Goal: Information Seeking & Learning: Understand process/instructions

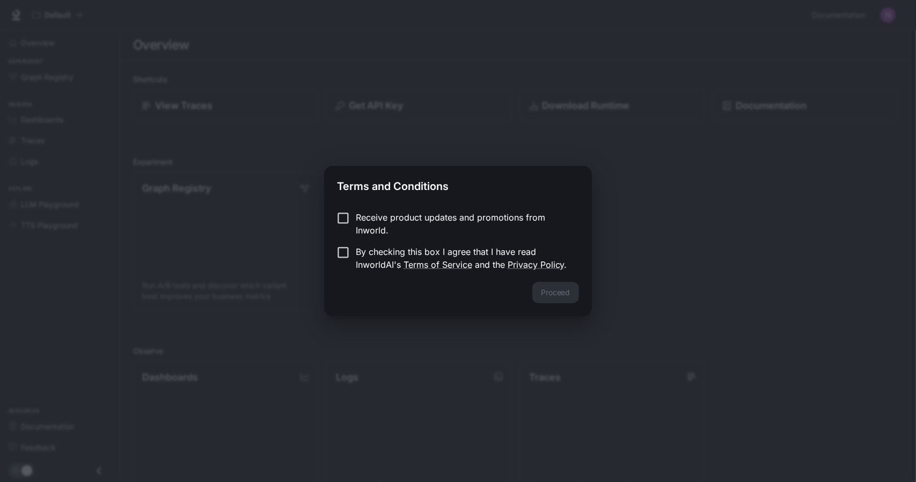
click at [384, 254] on p "By checking this box I agree that I have read InworldAI's Terms of Service and …" at bounding box center [463, 258] width 215 height 26
click at [541, 288] on button "Proceed" at bounding box center [556, 292] width 47 height 21
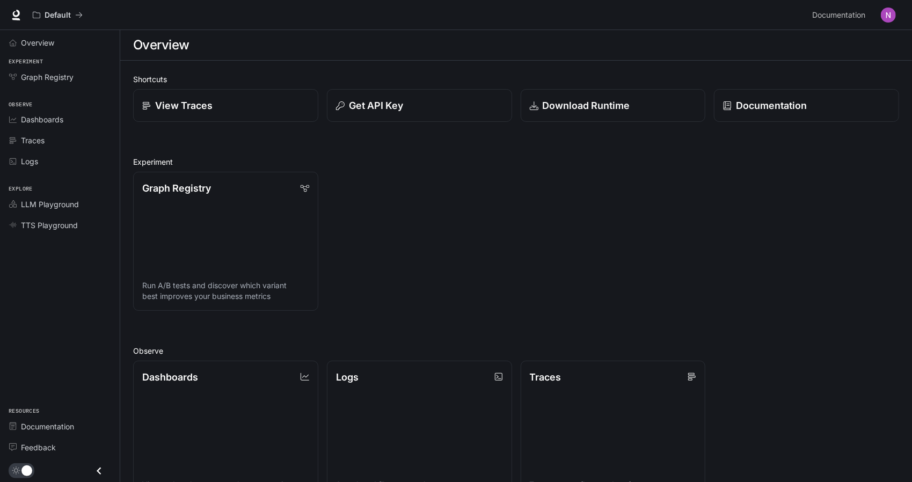
click at [886, 16] on img "button" at bounding box center [888, 15] width 15 height 15
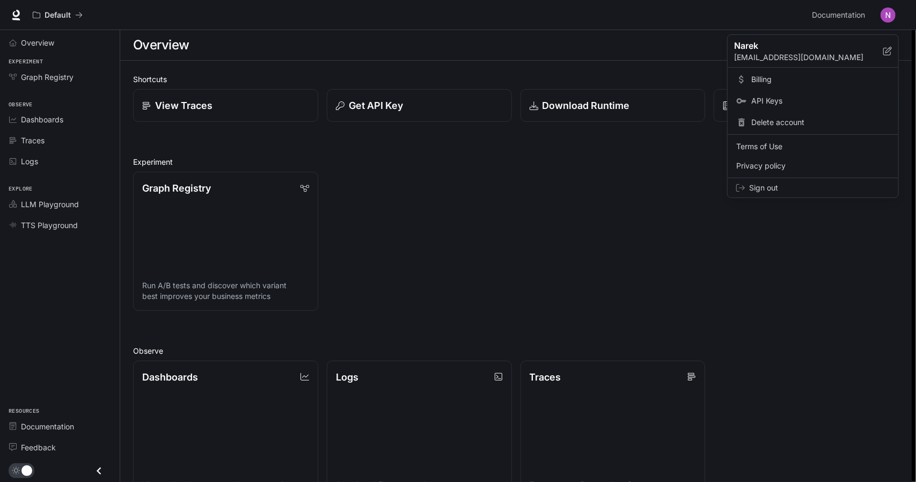
click at [764, 86] on link "Billing" at bounding box center [813, 79] width 166 height 19
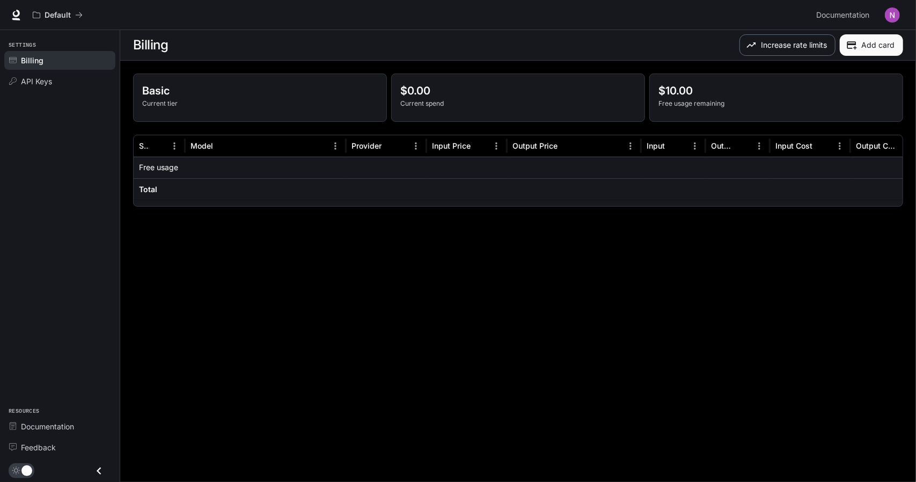
click at [798, 54] on button "Increase rate limits" at bounding box center [788, 44] width 96 height 21
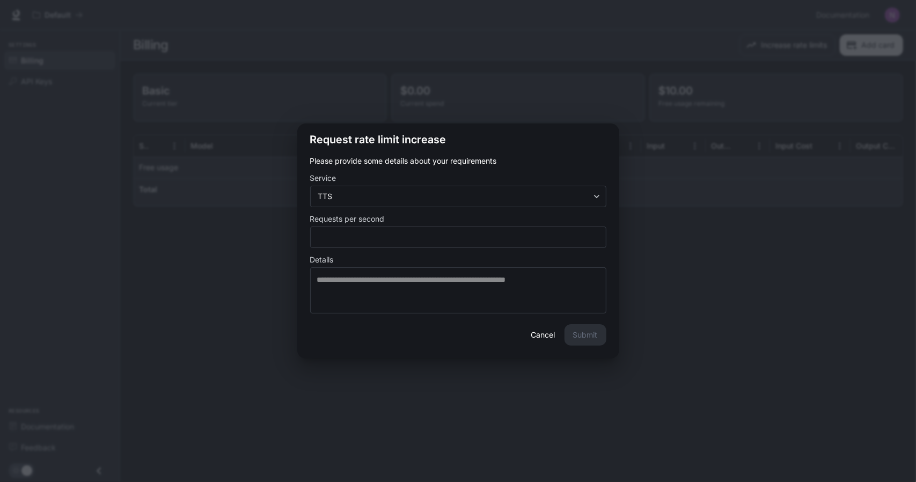
click at [771, 92] on div "**********" at bounding box center [458, 241] width 916 height 482
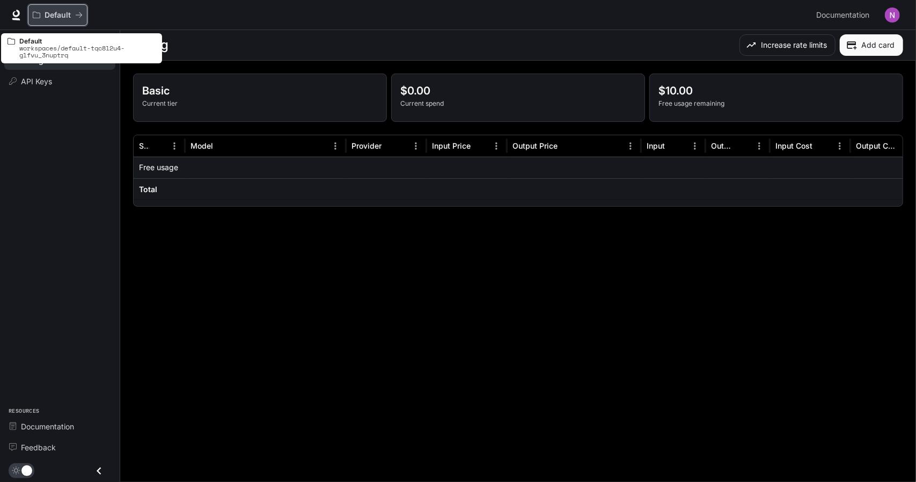
click at [67, 13] on p "Default" at bounding box center [58, 15] width 26 height 9
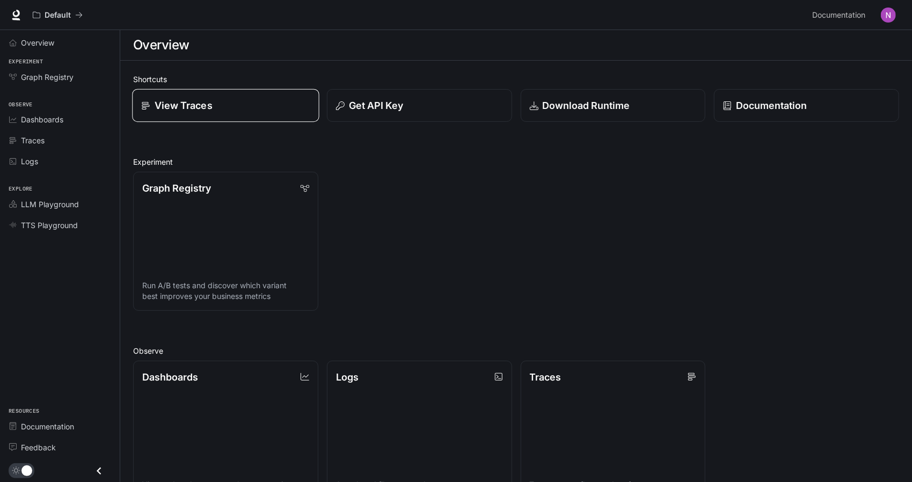
click at [287, 112] on div "View Traces" at bounding box center [225, 105] width 169 height 14
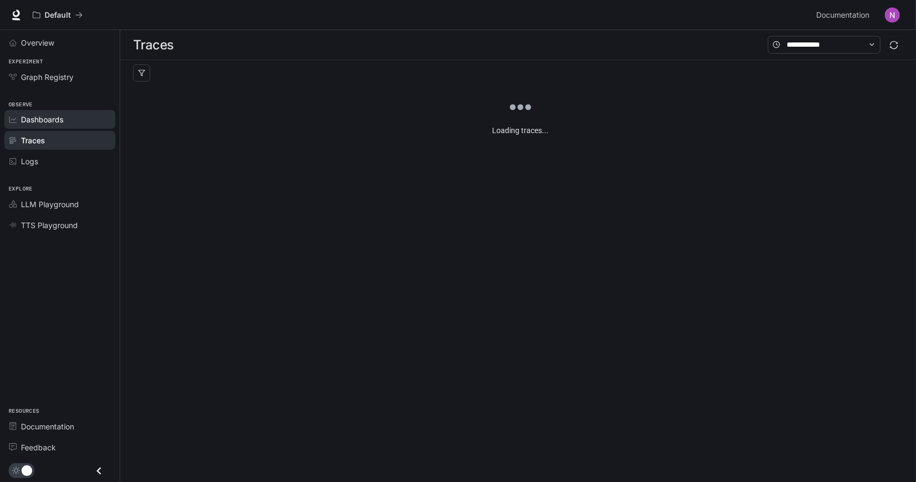
click at [74, 119] on div "Dashboards" at bounding box center [66, 119] width 90 height 11
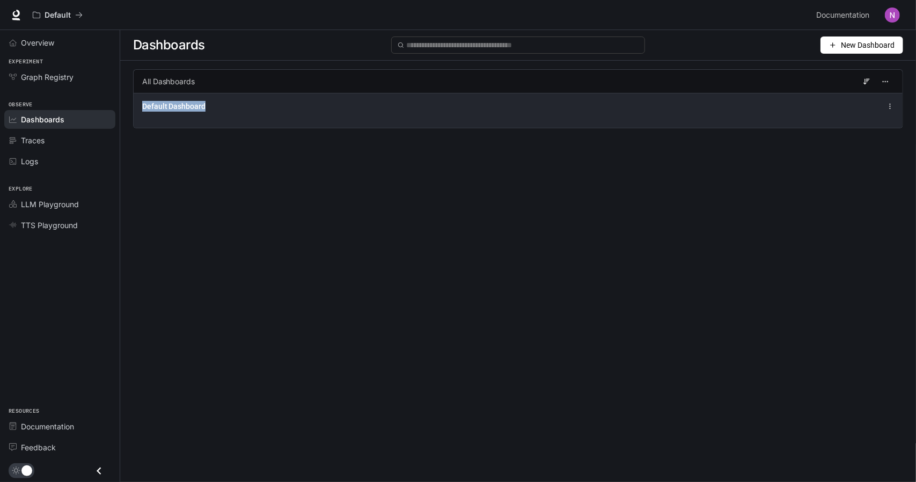
click at [812, 127] on div "All Dashboards Default Dashboard" at bounding box center [518, 106] width 796 height 75
click at [785, 118] on div "Default Dashboard" at bounding box center [518, 110] width 769 height 35
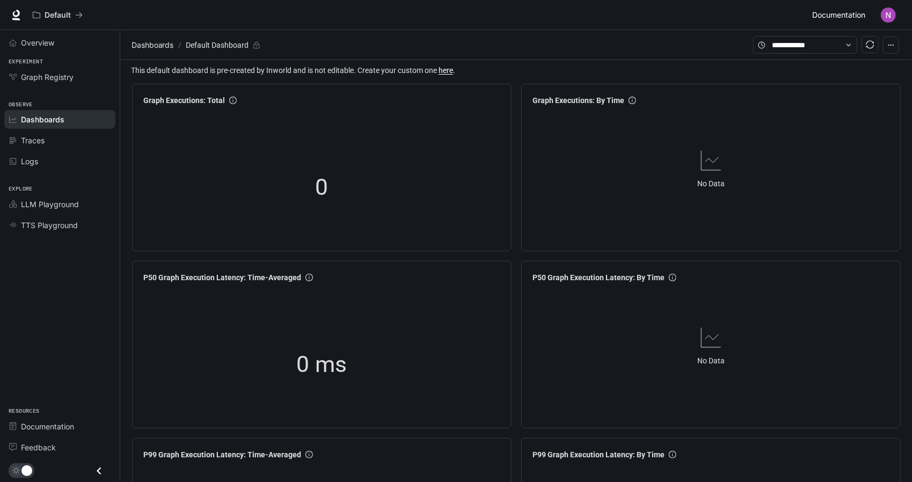
click at [850, 7] on link "Documentation Documentation" at bounding box center [840, 14] width 65 height 21
